Goal: Transaction & Acquisition: Book appointment/travel/reservation

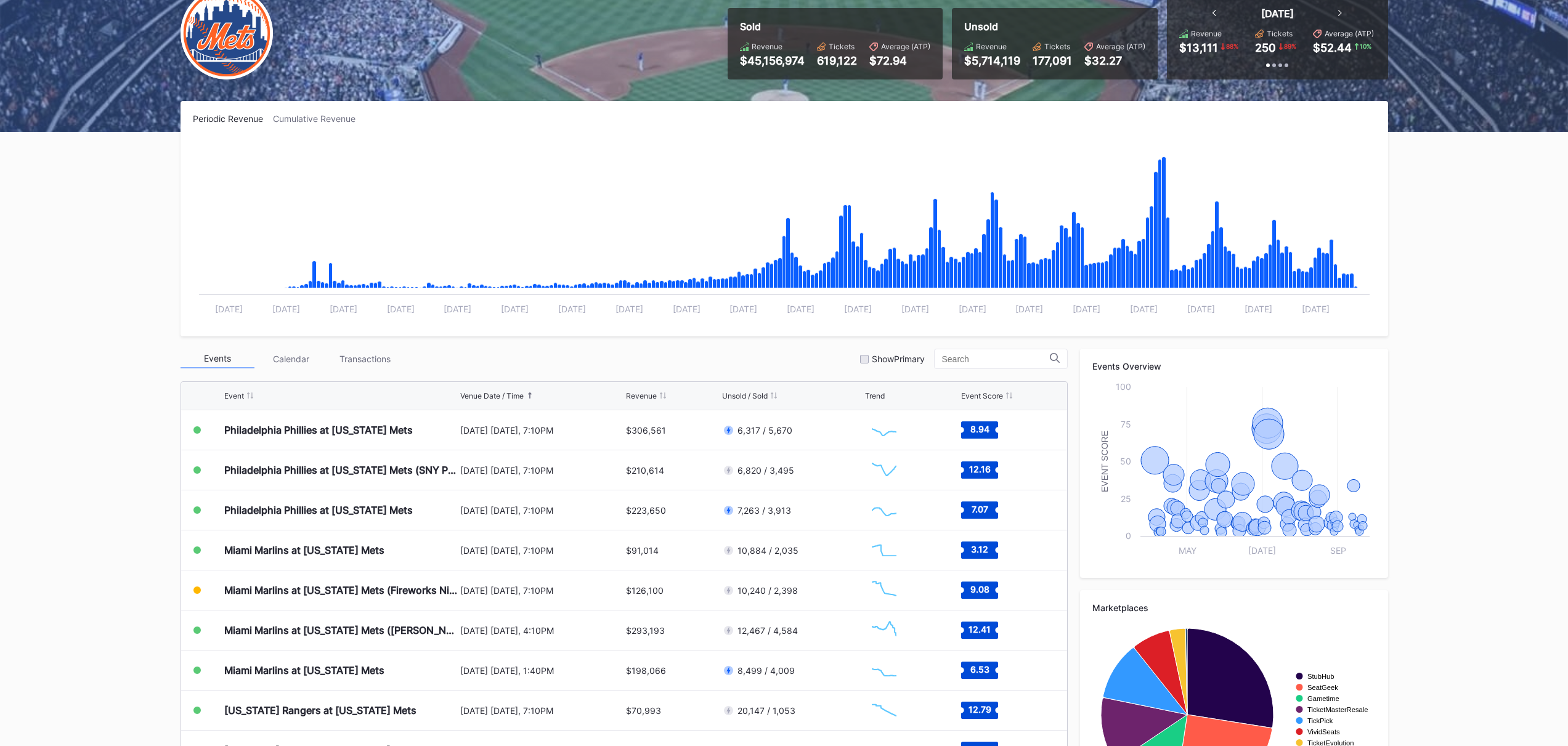
scroll to position [188, 0]
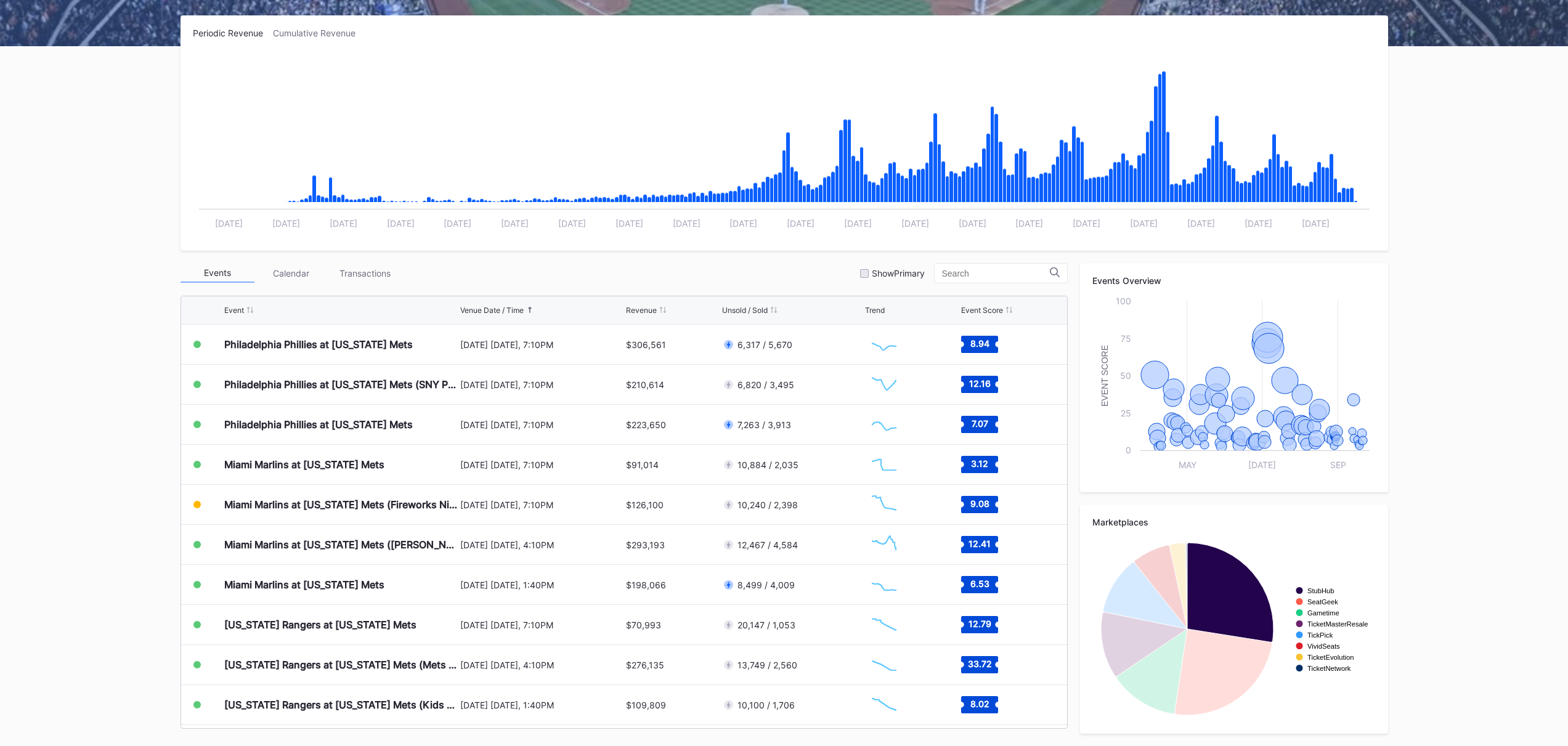
click at [1321, 588] on text "StubHub" at bounding box center [1321, 591] width 27 height 7
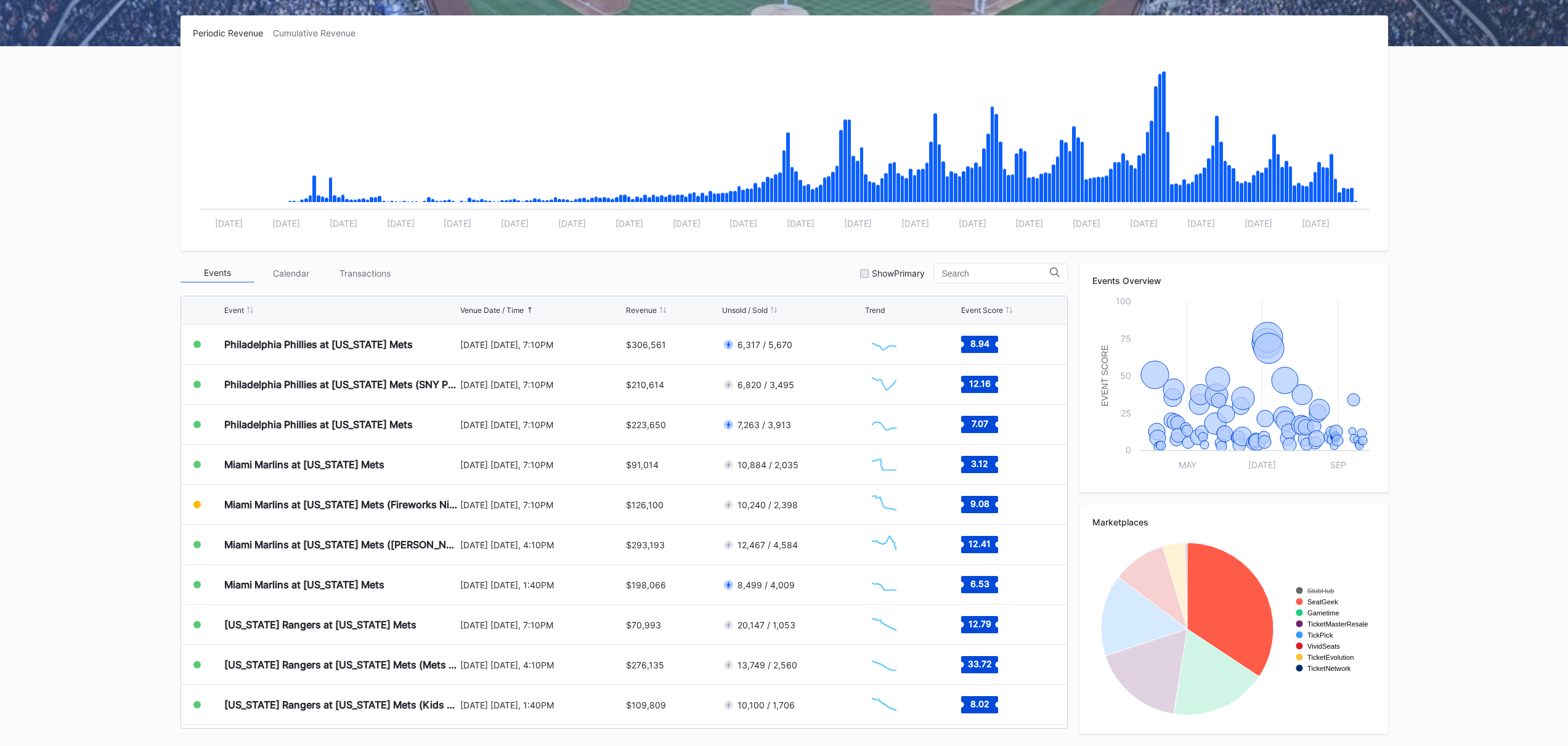
click at [1316, 599] on text "SeatGeek" at bounding box center [1322, 602] width 31 height 7
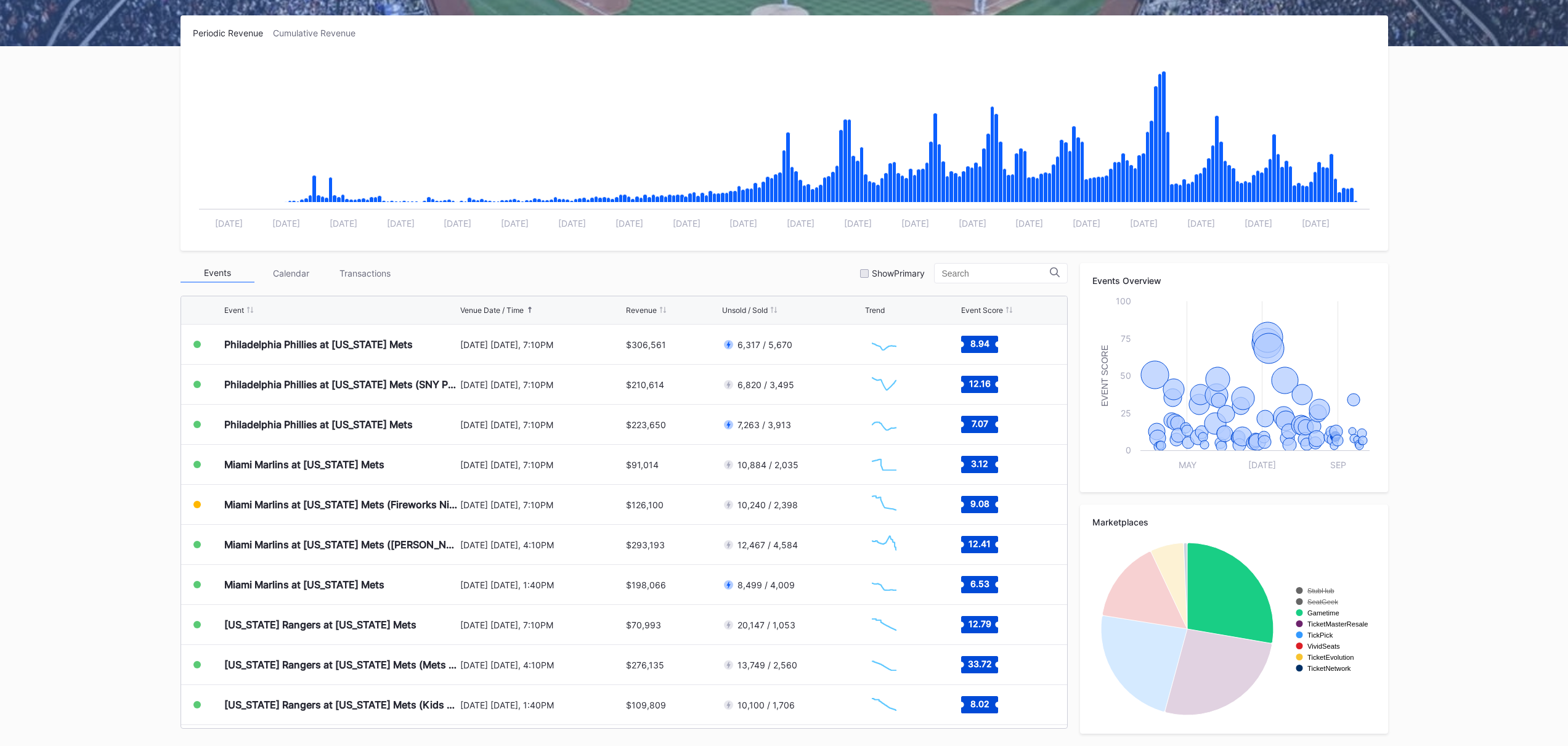
click at [1318, 610] on icon "Created with Highcharts 11.2.0 Chart title StubHub SeatGeek Gametime TicketMast…" at bounding box center [1234, 629] width 284 height 185
click at [1317, 613] on text "Gametime" at bounding box center [1323, 613] width 32 height 7
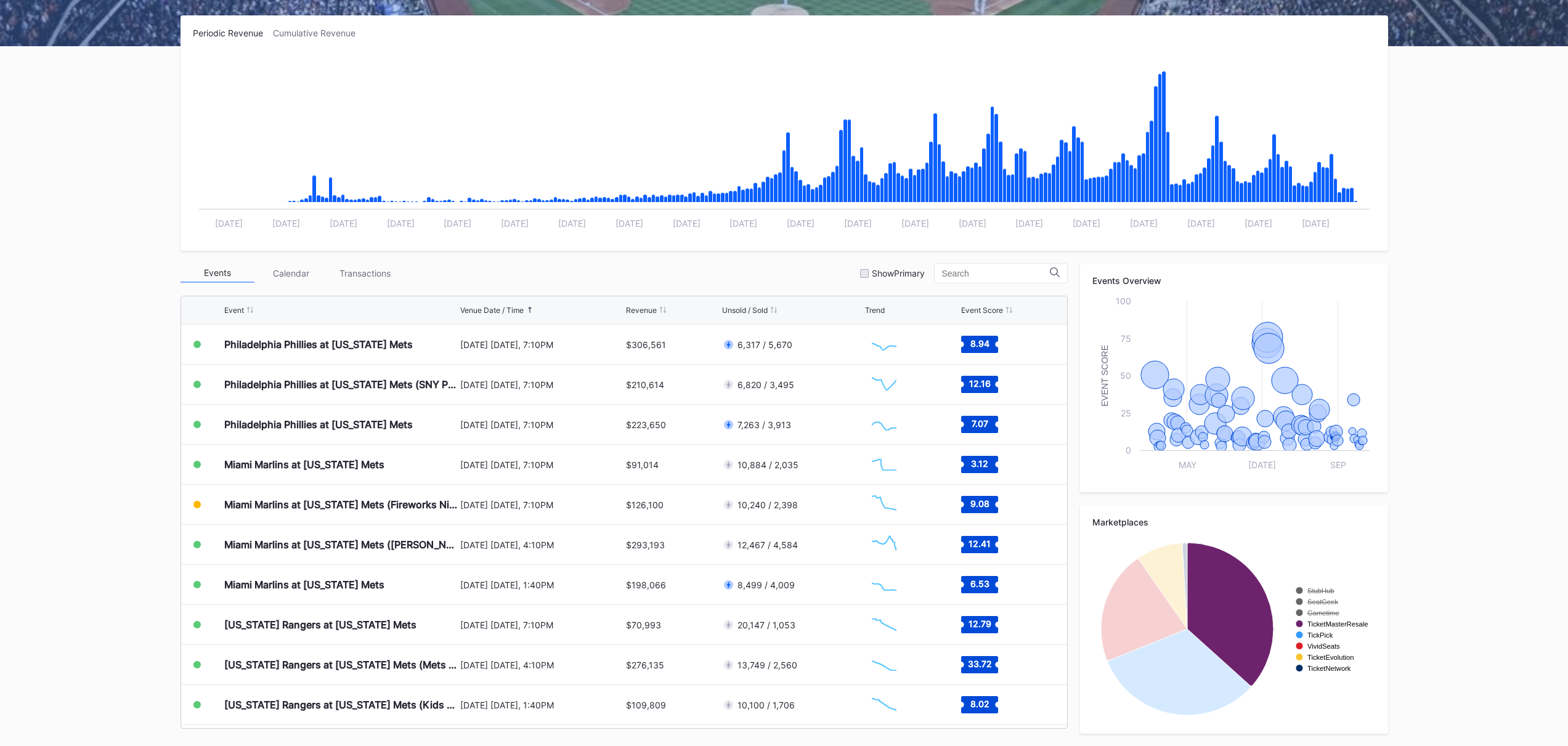
click at [1316, 624] on text "TicketMasterResale" at bounding box center [1337, 624] width 60 height 7
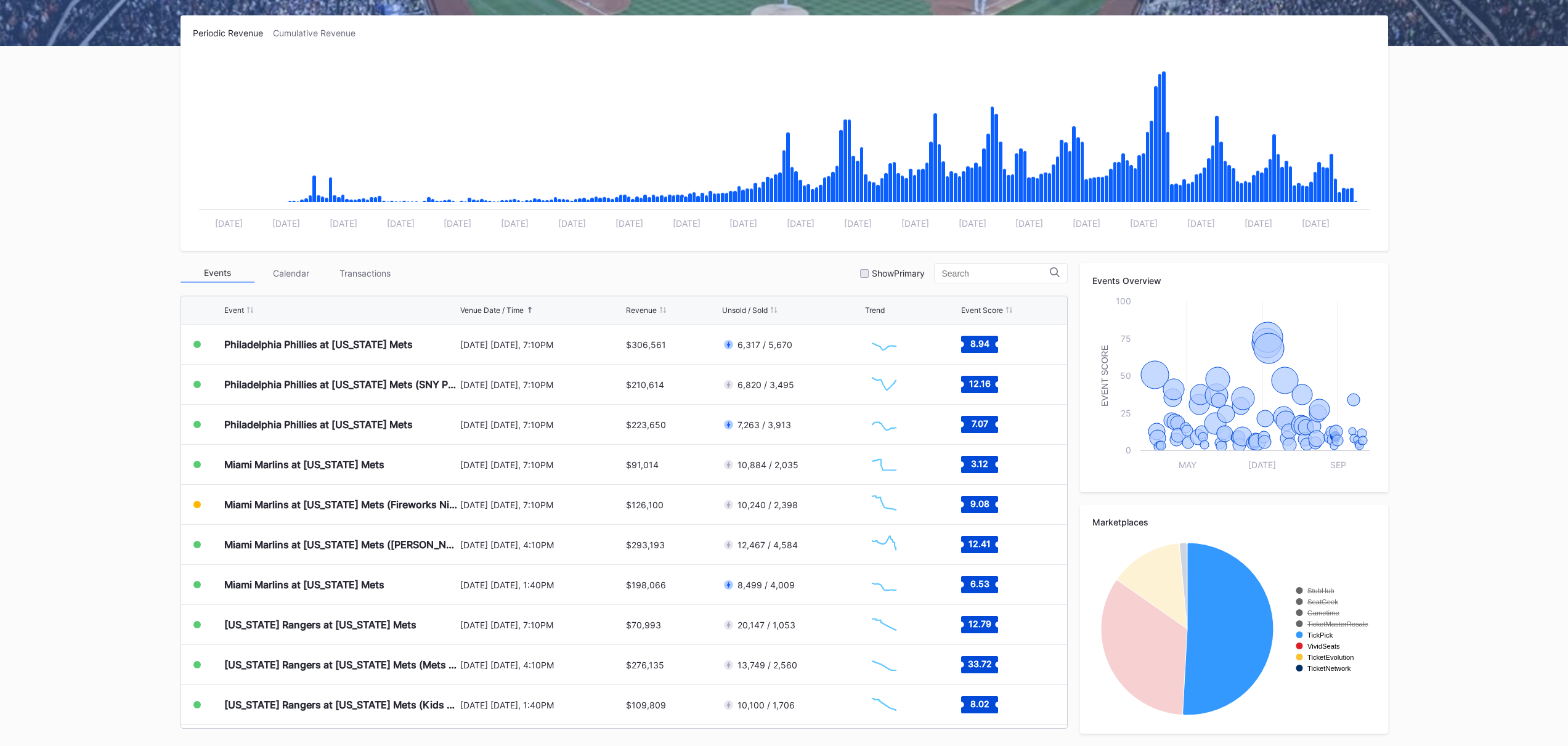
click at [1315, 634] on text "TickPick" at bounding box center [1320, 635] width 26 height 7
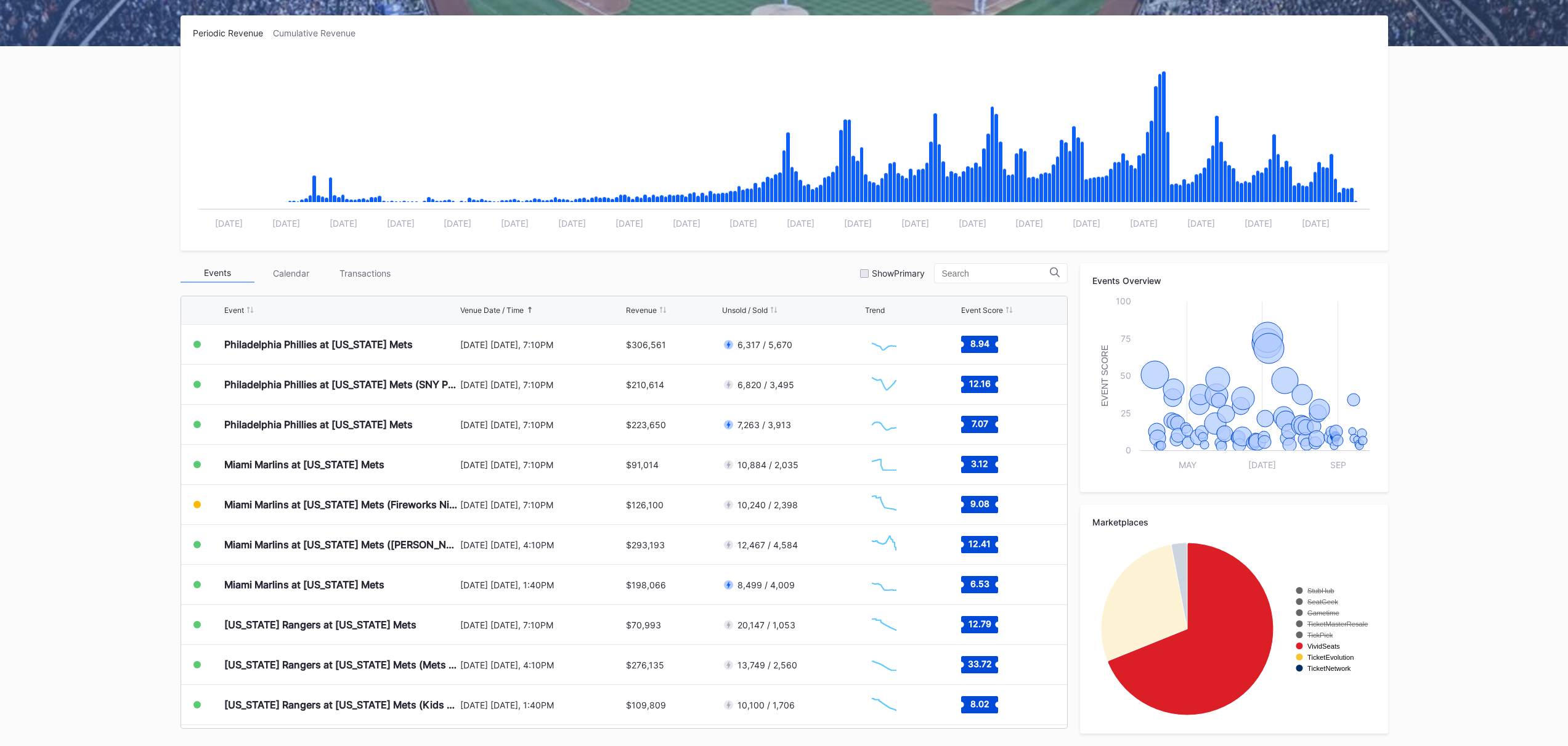
click at [1316, 648] on text "VividSeats" at bounding box center [1323, 646] width 32 height 7
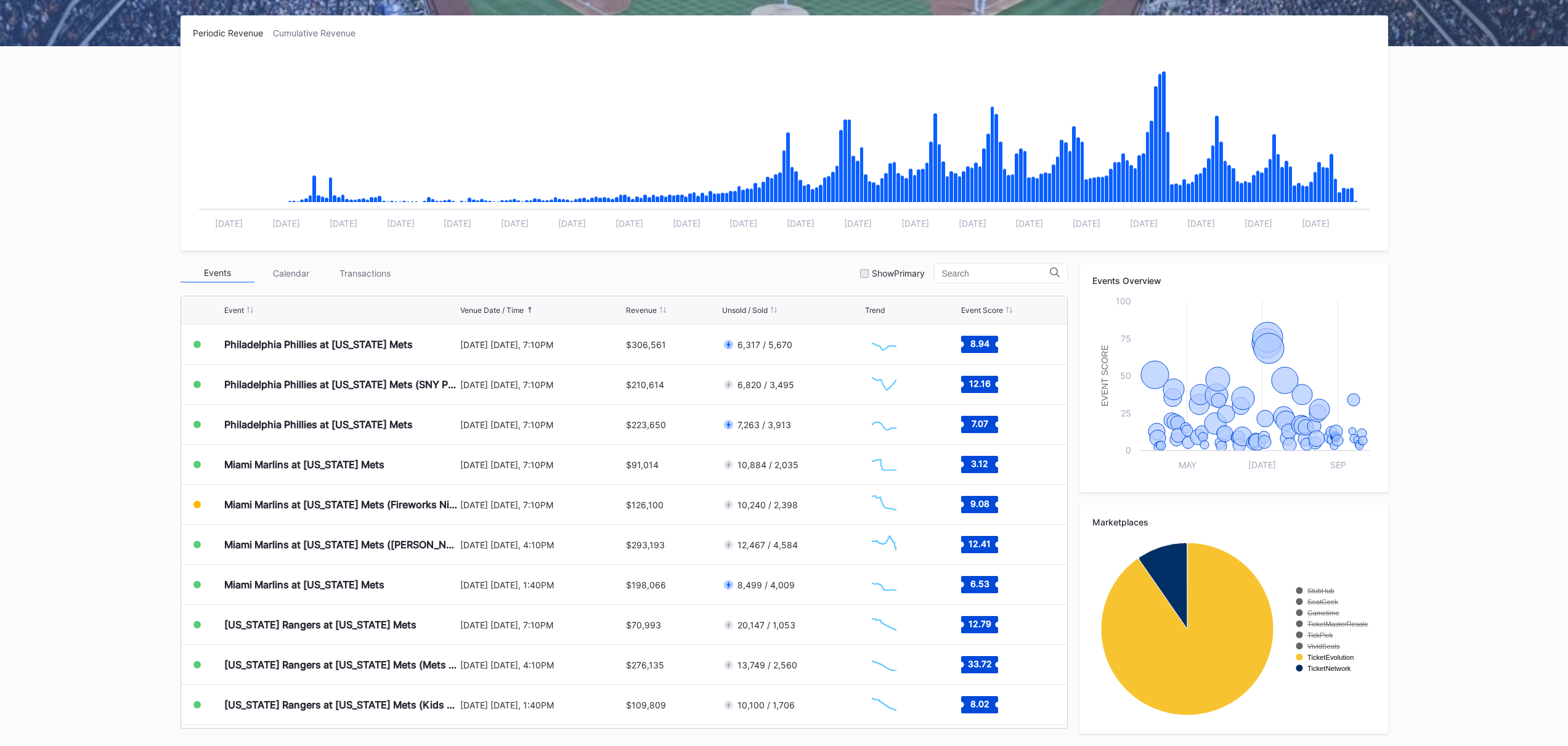
click at [1321, 648] on text "VividSeats" at bounding box center [1323, 646] width 32 height 7
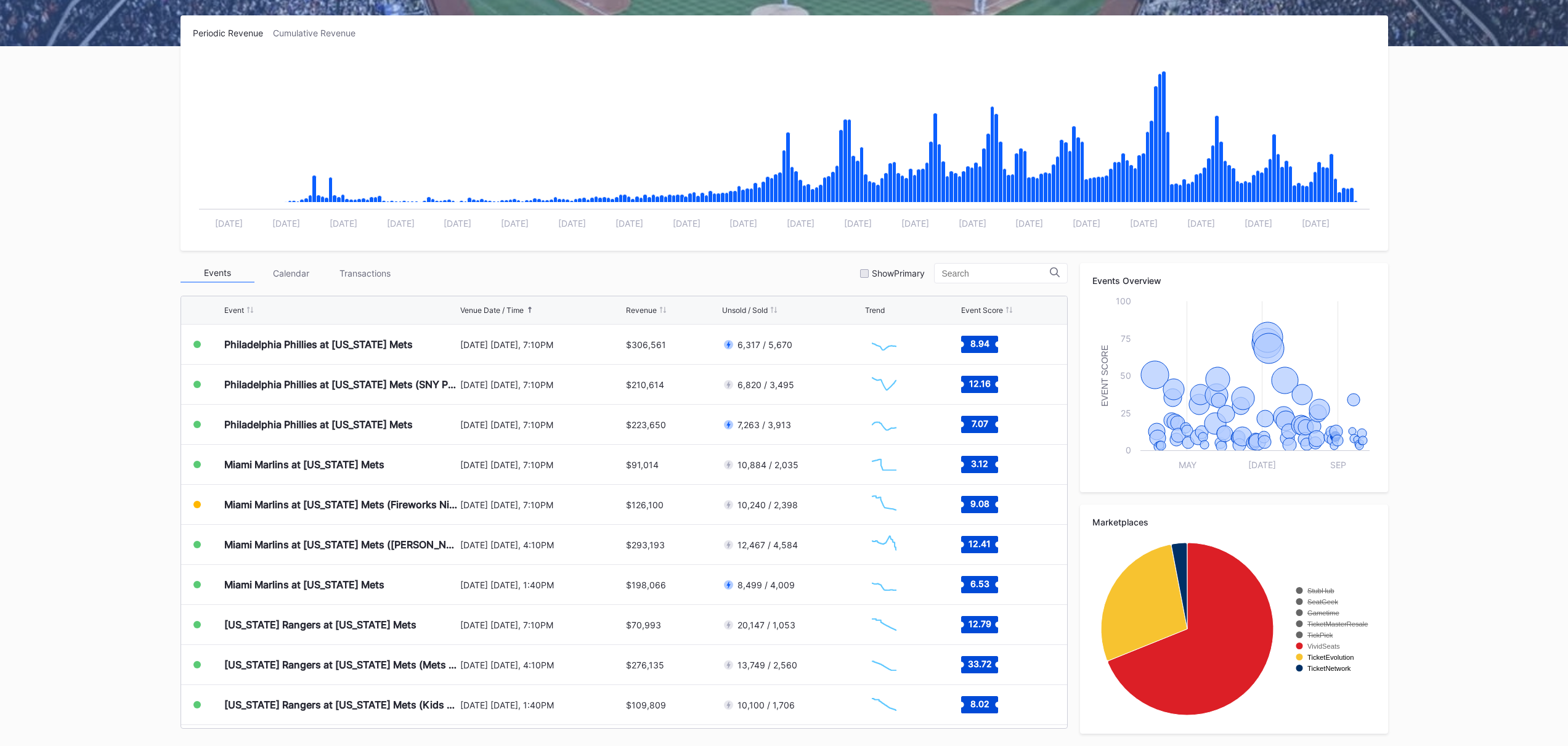
click at [1319, 637] on text "TickPick" at bounding box center [1320, 635] width 26 height 7
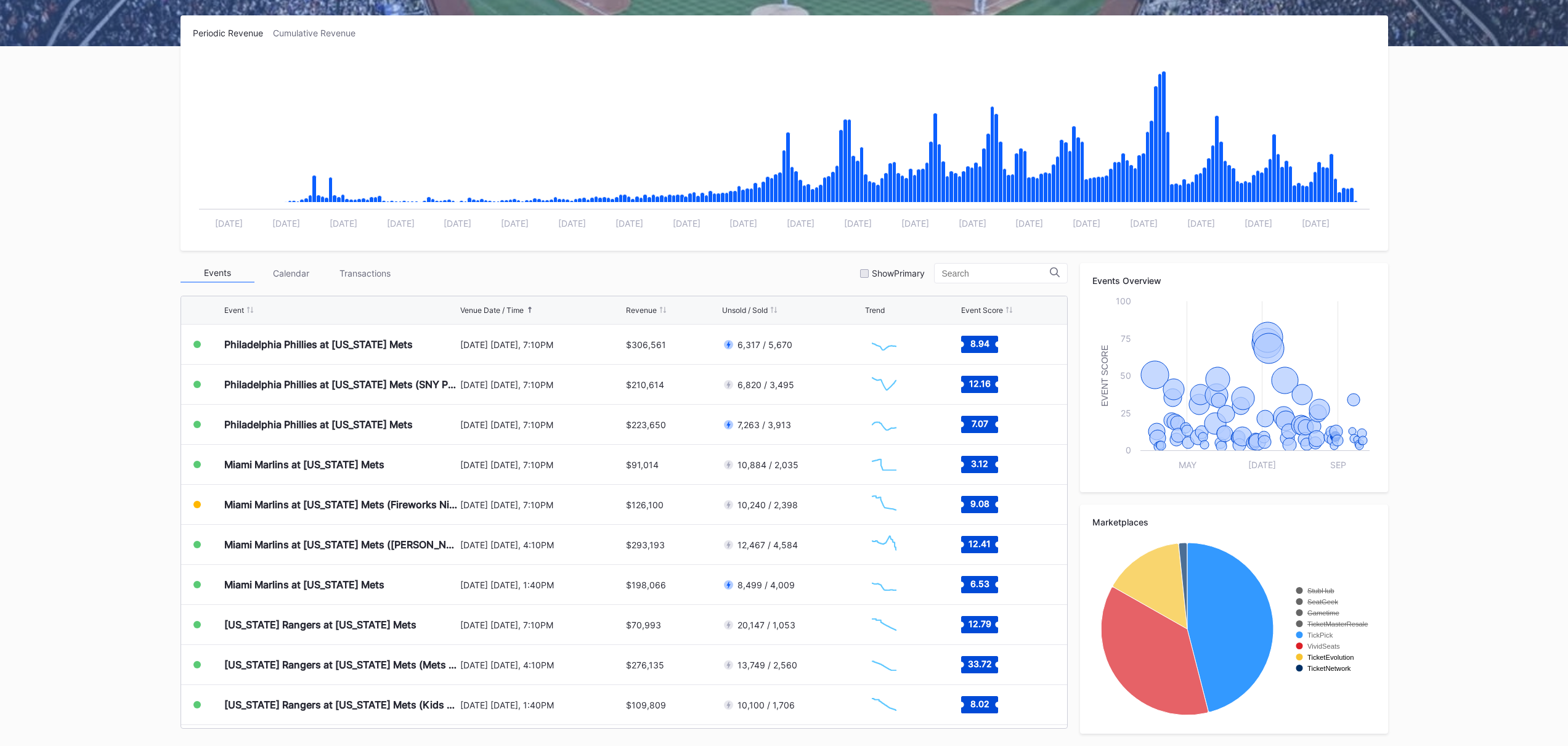
click at [1319, 627] on text "TicketMasterResale" at bounding box center [1337, 624] width 60 height 7
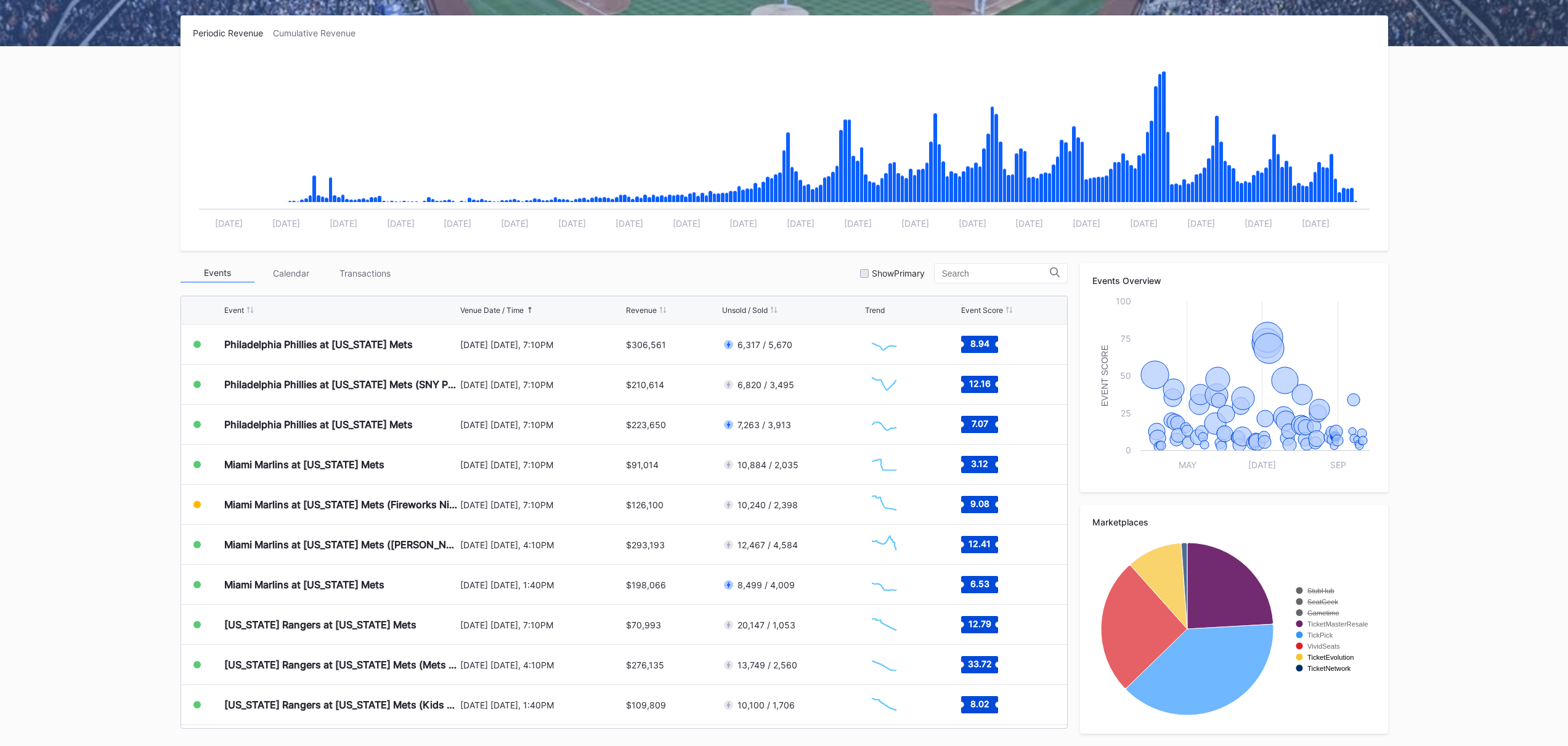
click at [1320, 612] on text "Gametime" at bounding box center [1323, 613] width 32 height 7
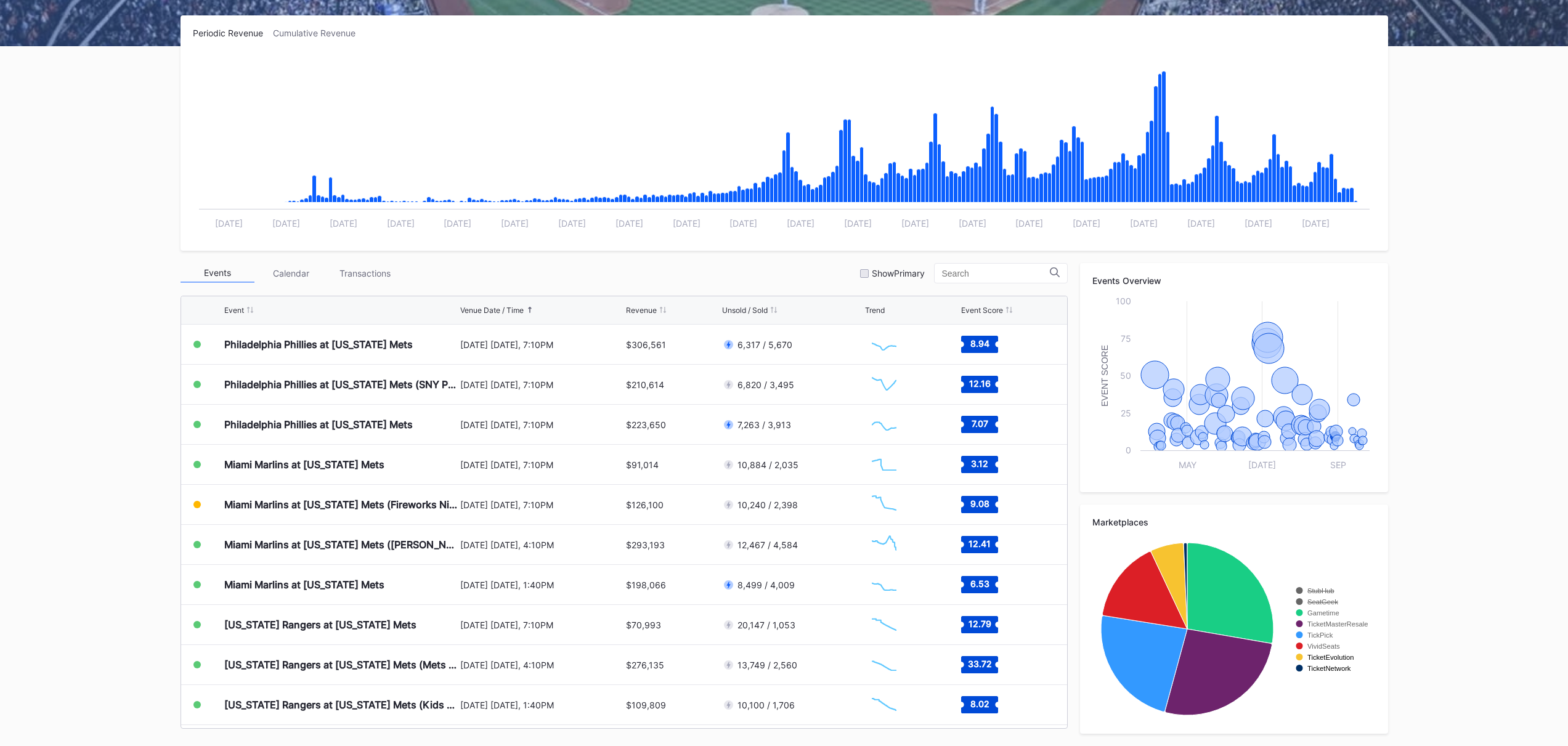
click at [1321, 604] on text "SeatGeek" at bounding box center [1322, 602] width 31 height 7
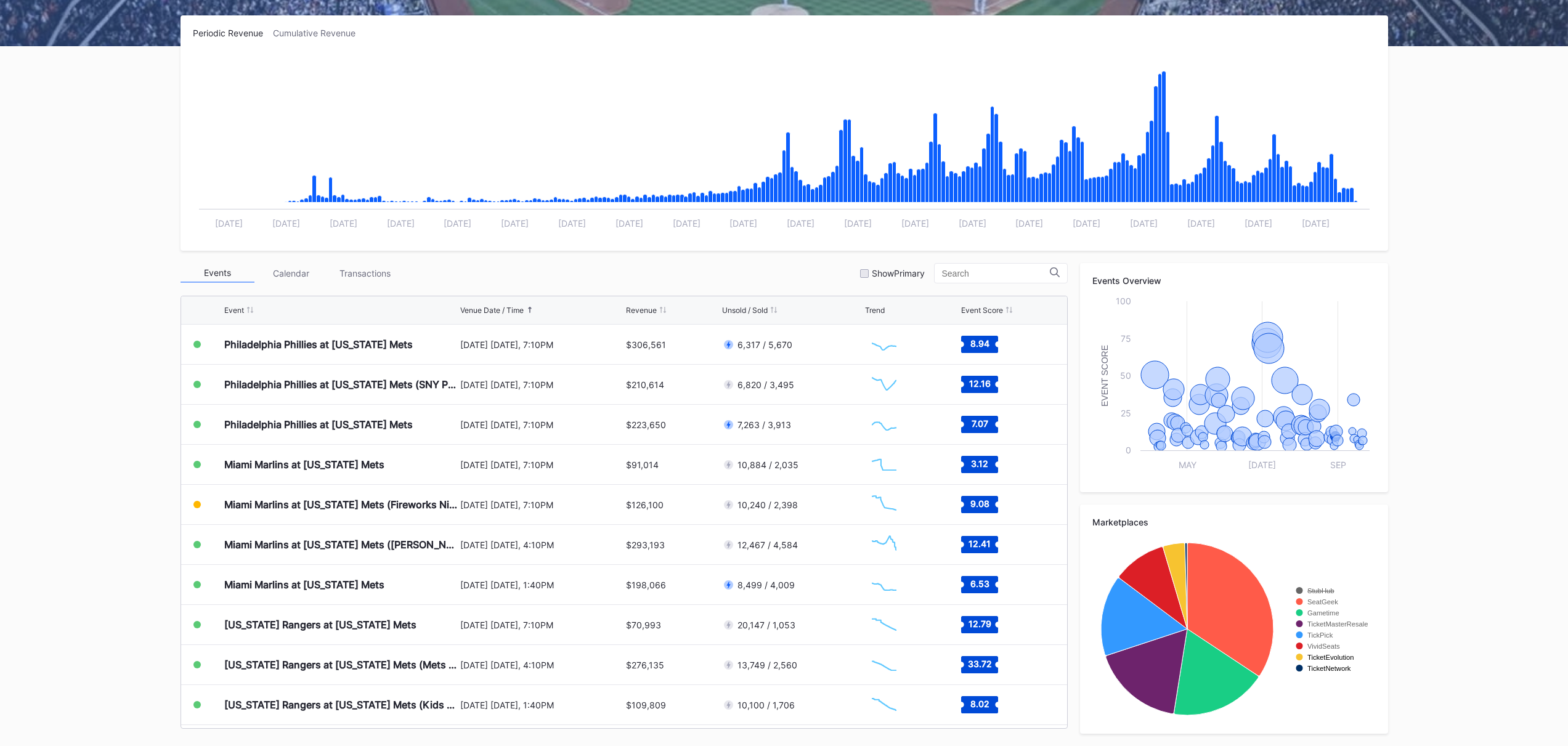
click at [1320, 592] on text "StubHub" at bounding box center [1321, 591] width 27 height 7
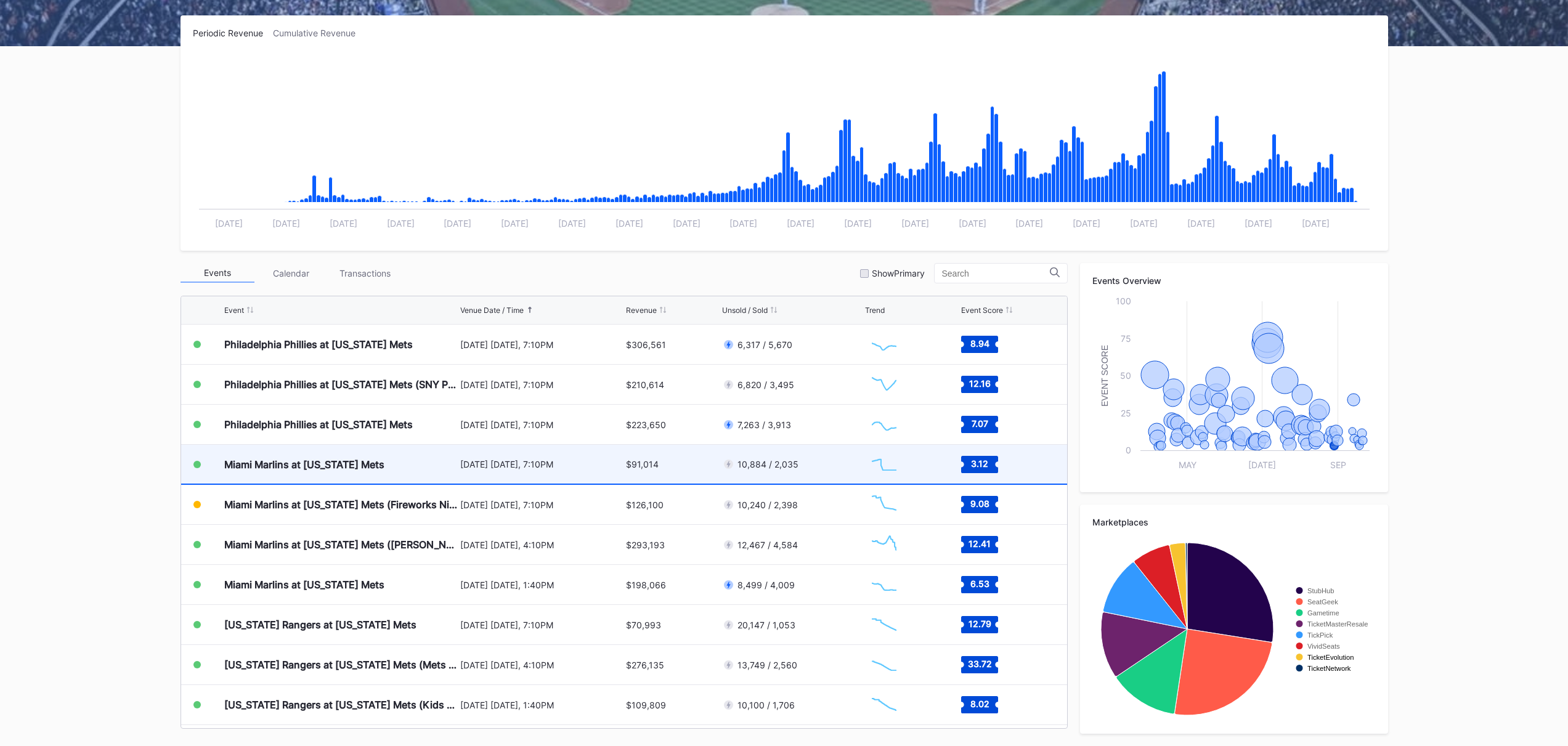
click at [541, 464] on div "[DATE] [DATE], 7:10PM" at bounding box center [542, 464] width 164 height 10
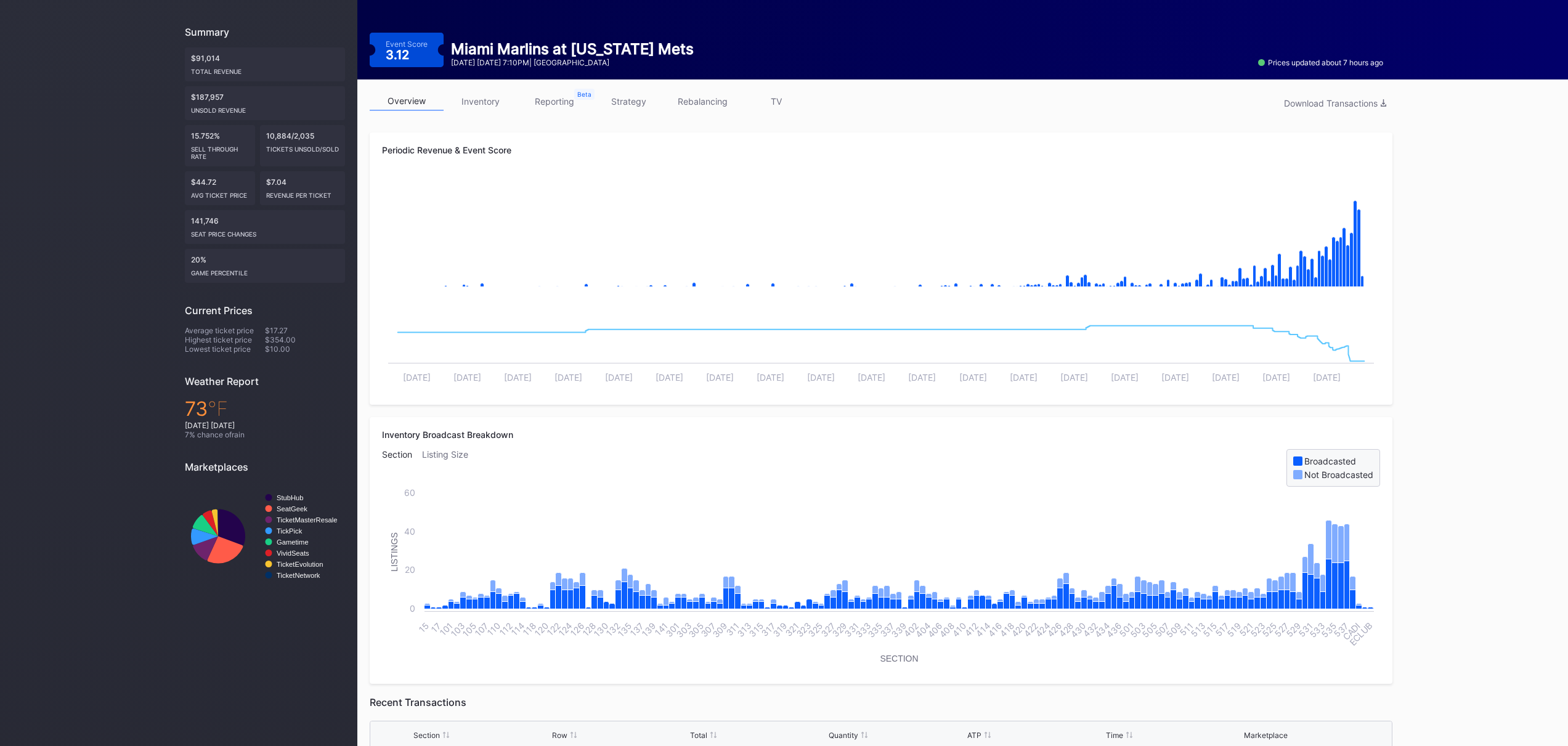
scroll to position [55, 0]
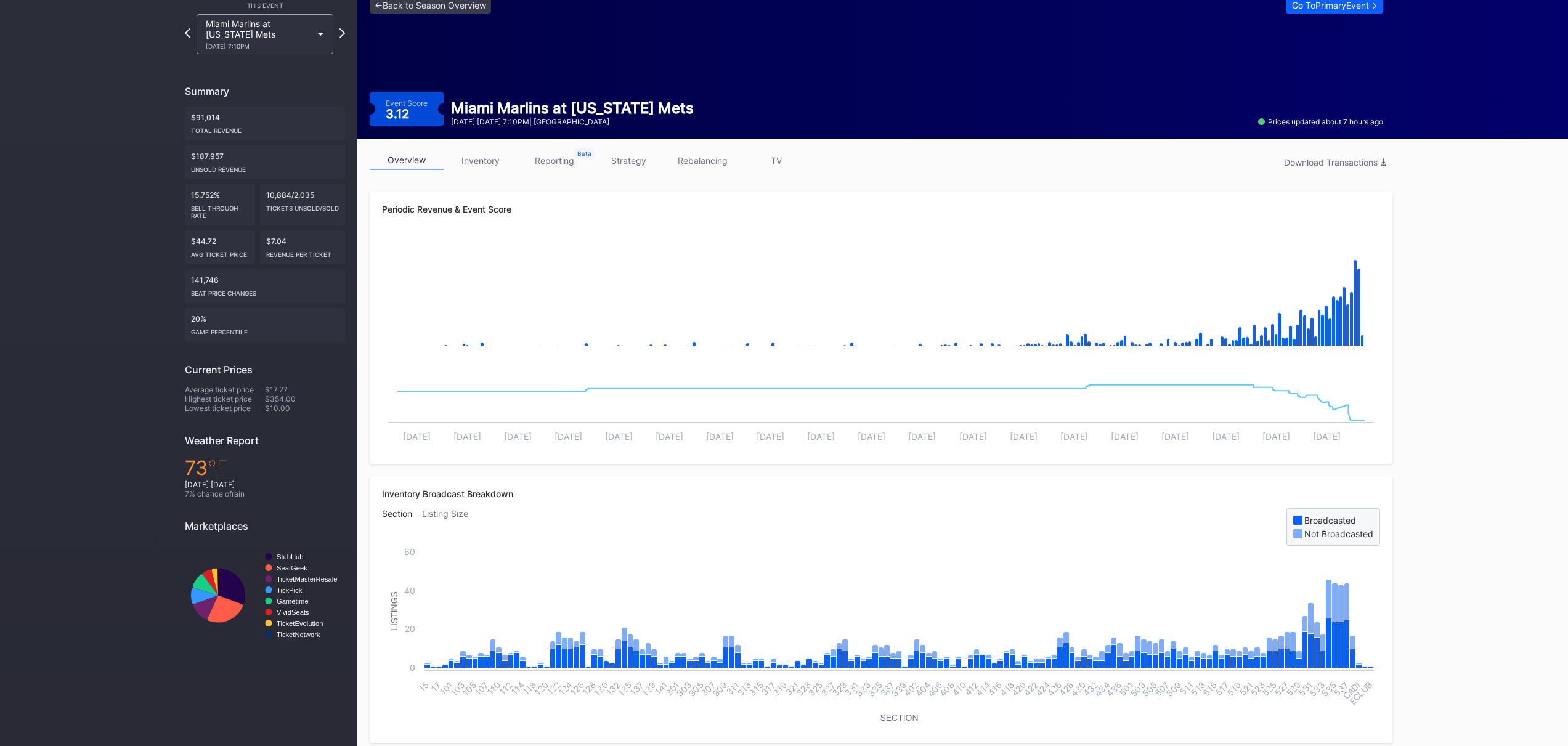
click at [297, 25] on div "Miami Marlins at [US_STATE] Mets [DATE] 7:10PM" at bounding box center [258, 34] width 106 height 31
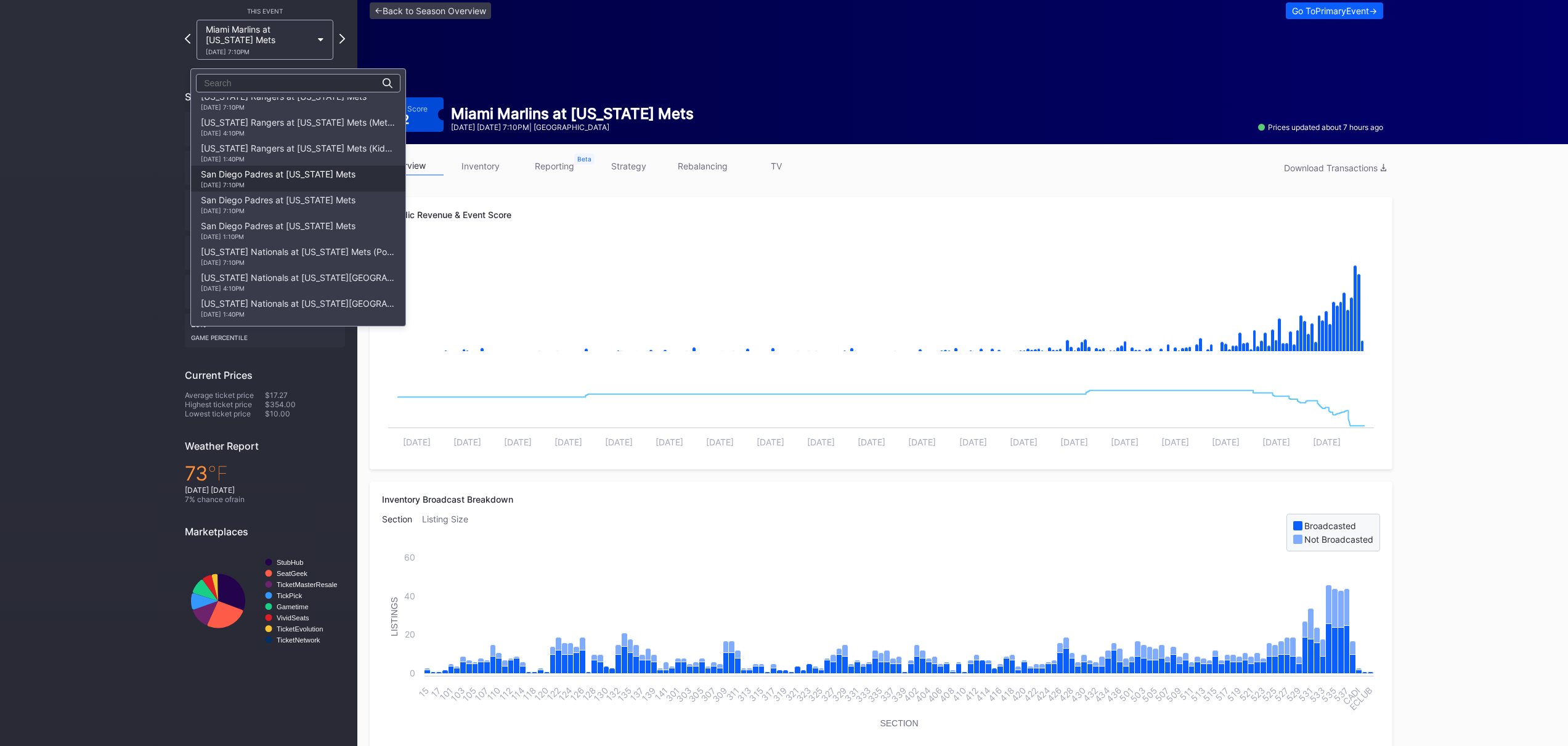
scroll to position [1944, 0]
click at [310, 117] on div "[US_STATE] Rangers at [US_STATE] Mets (Mets Alumni Classic/Mrs. Met Taxicab [GE…" at bounding box center [298, 127] width 195 height 19
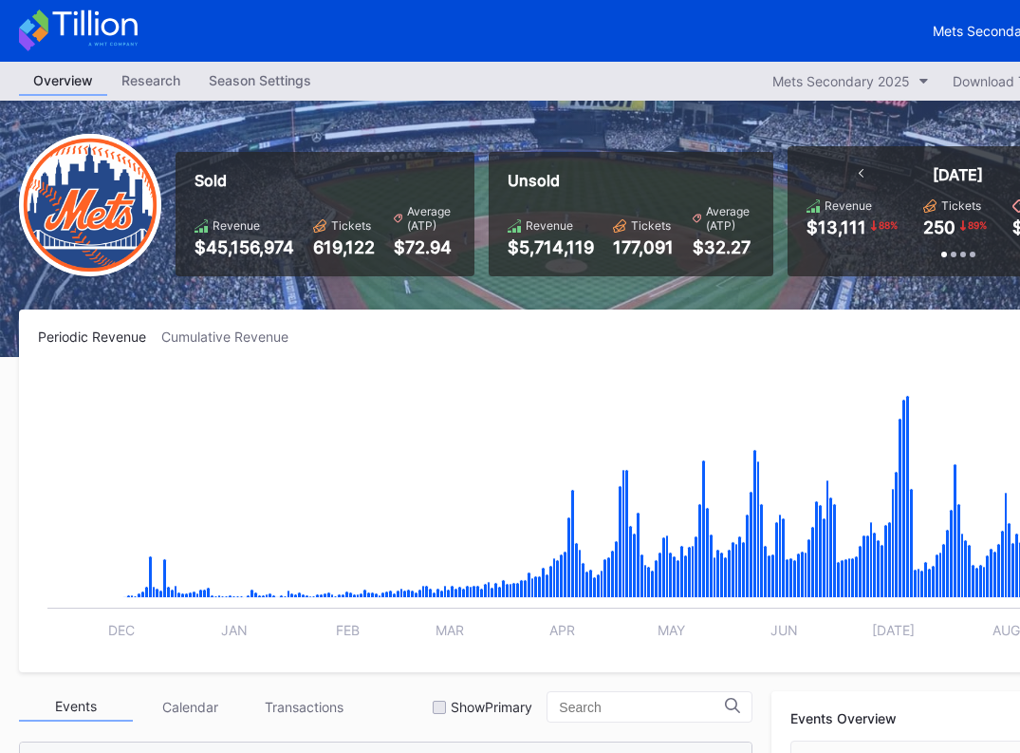
scroll to position [3948, 0]
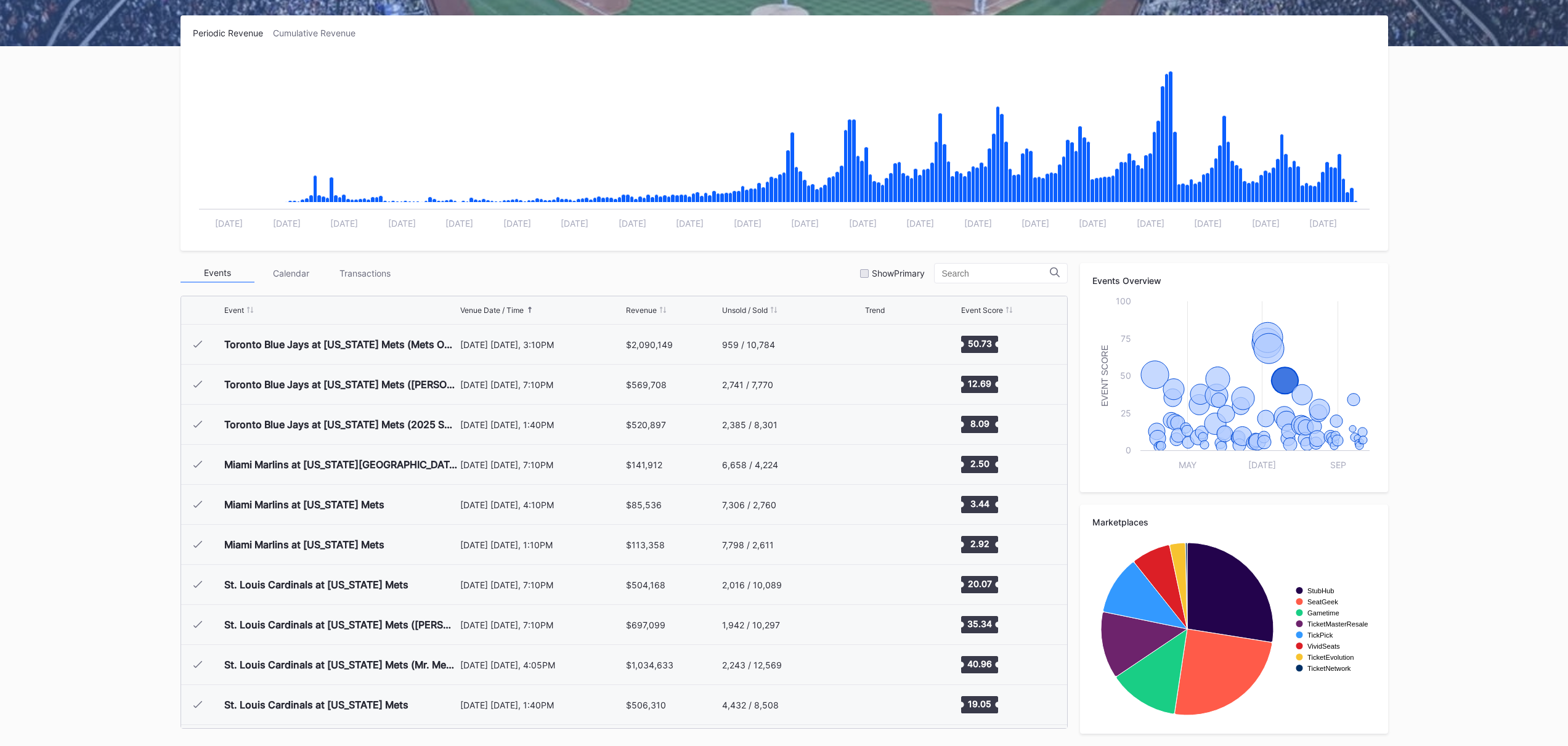
scroll to position [1923, 0]
